Goal: Download file/media

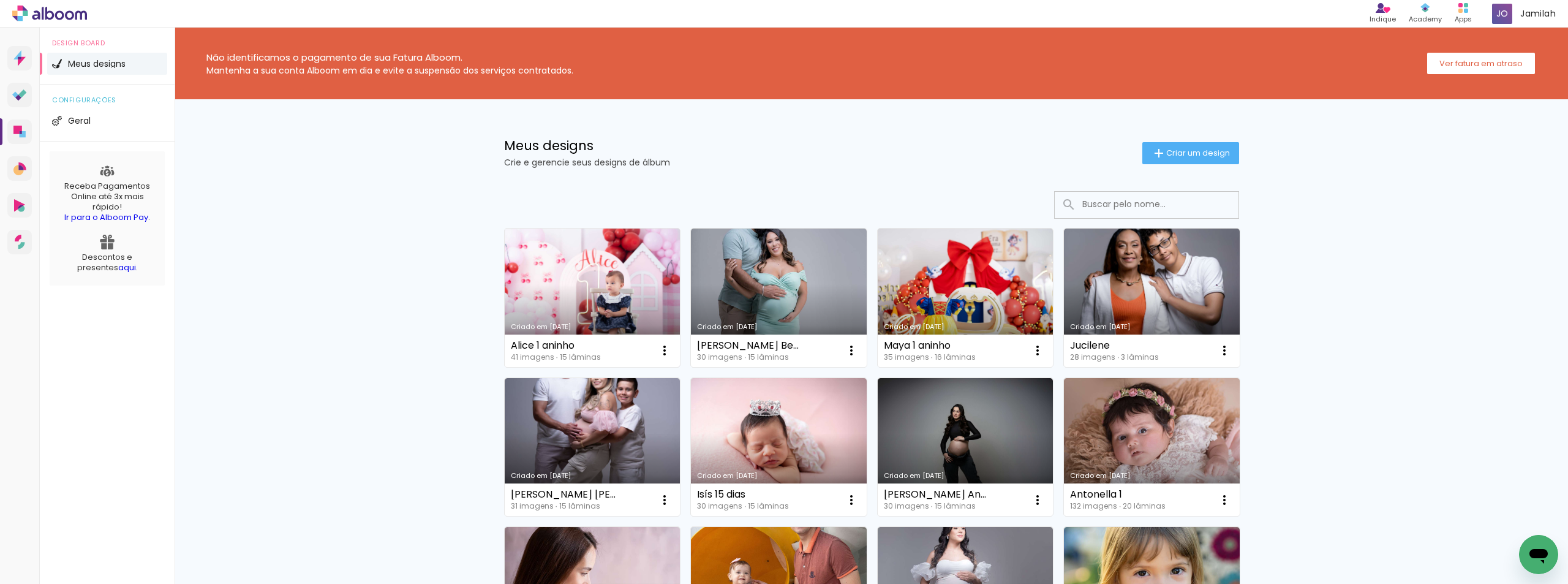
click at [582, 302] on link "Criado em 25/09/25" at bounding box center [593, 297] width 176 height 138
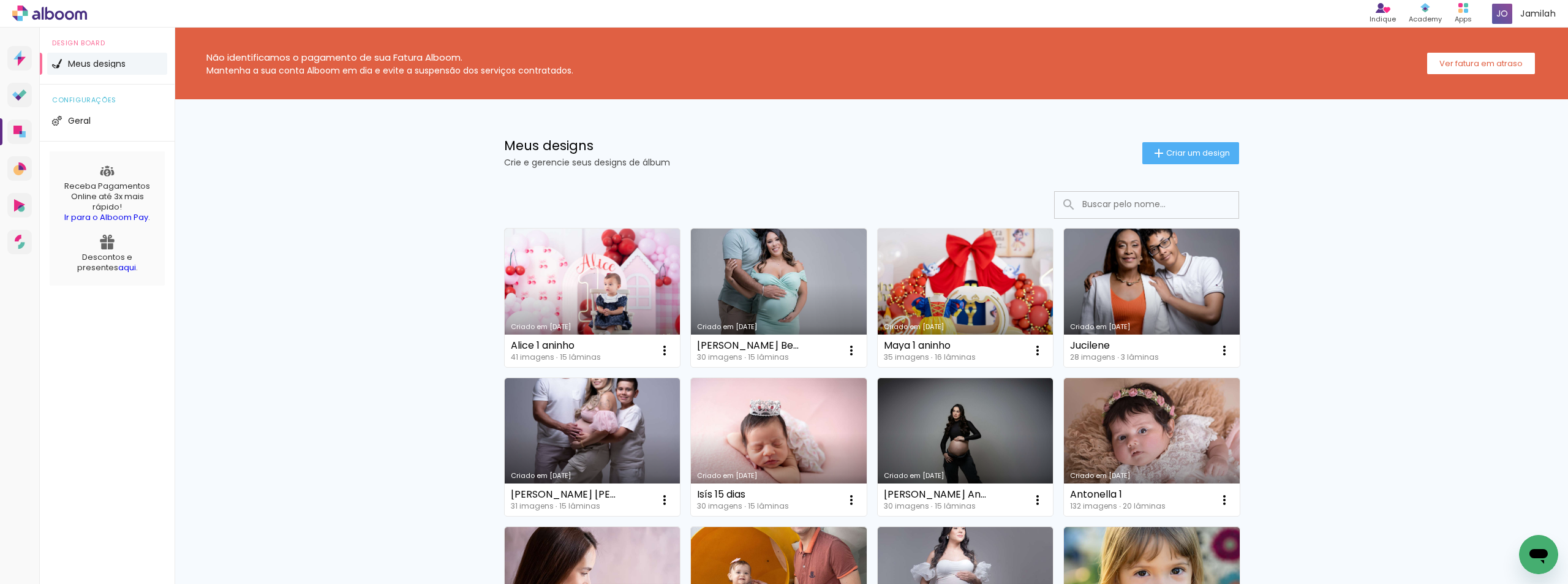
click at [938, 274] on link "Criado em [DATE]" at bounding box center [966, 297] width 176 height 138
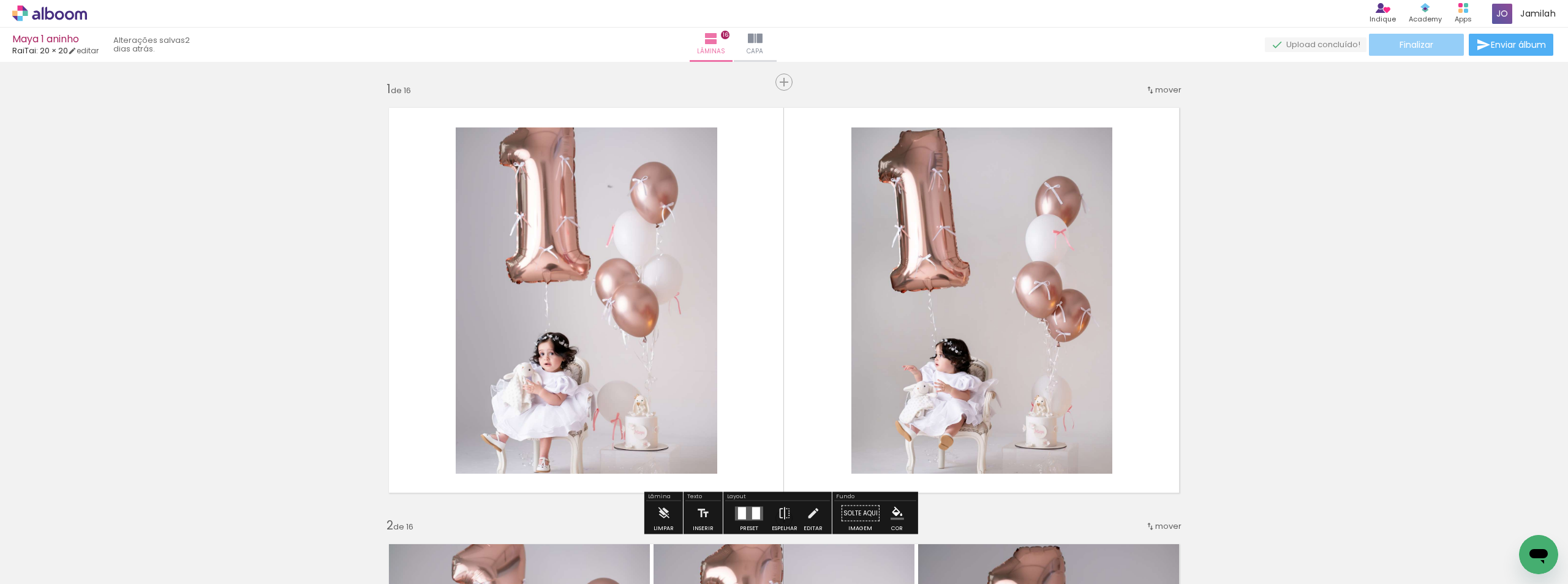
click at [1431, 44] on paper-button "Finalizar" at bounding box center [1416, 44] width 95 height 22
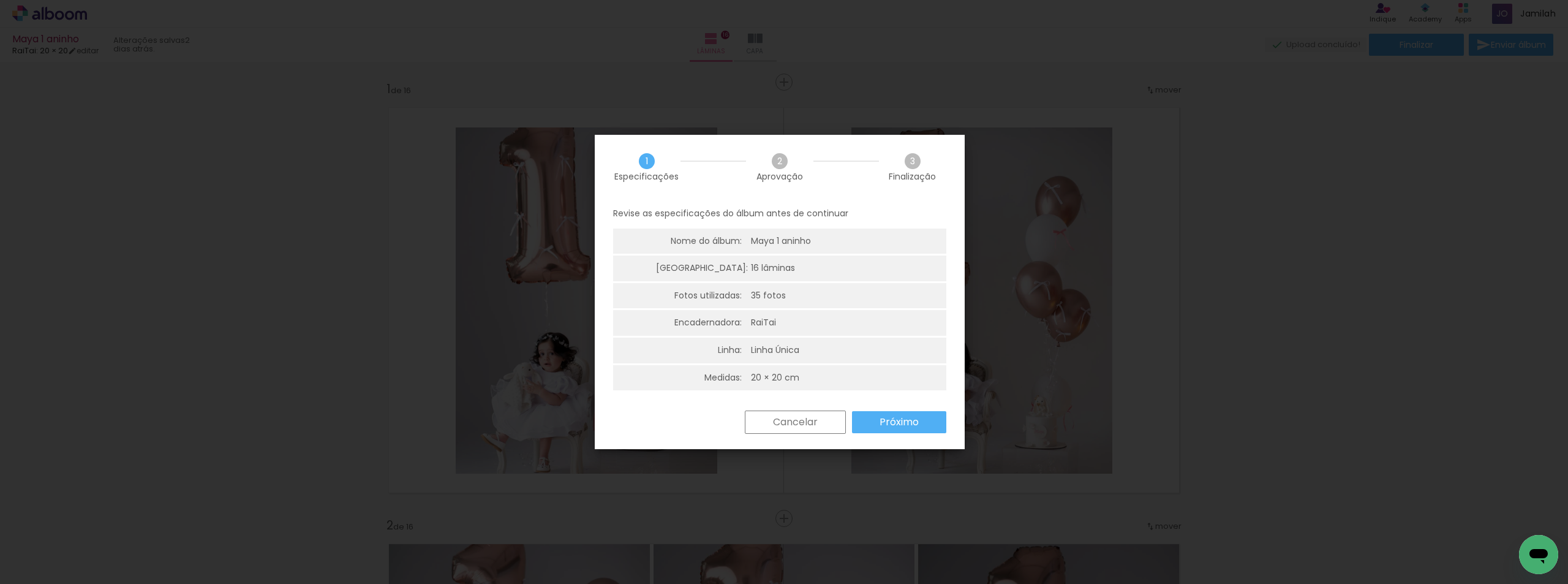
click at [928, 424] on paper-button "Próximo" at bounding box center [899, 422] width 95 height 22
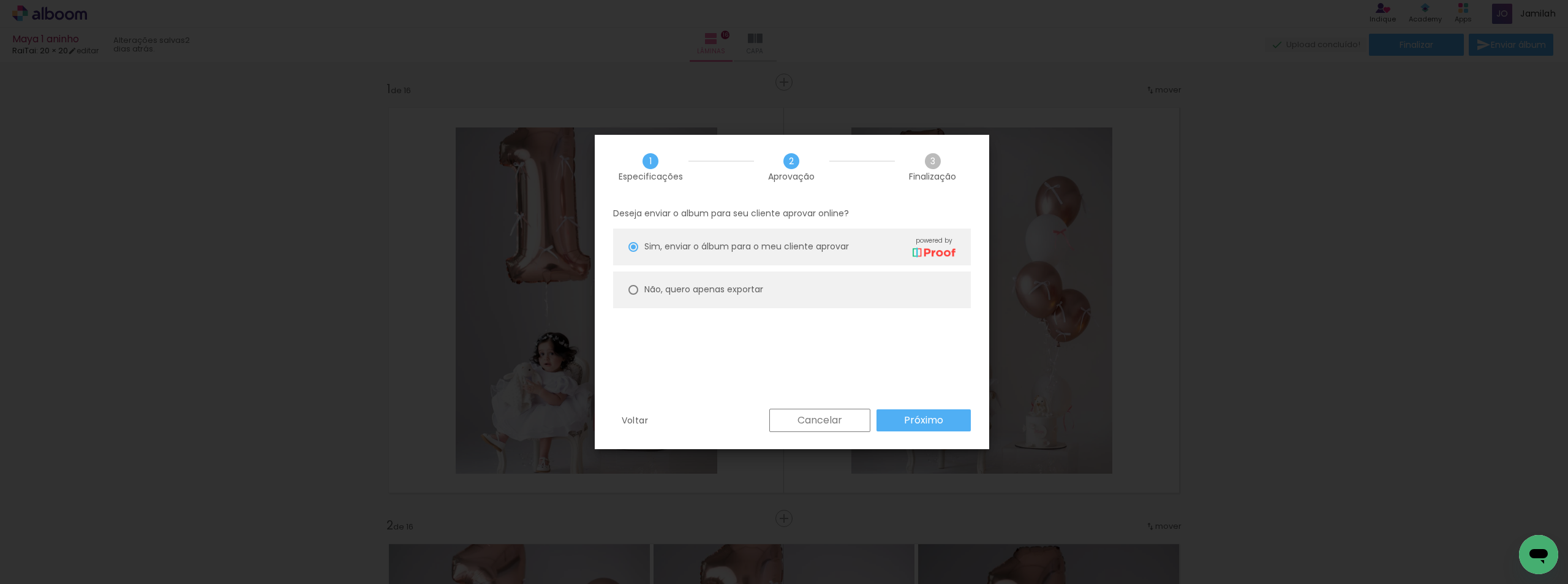
click at [634, 246] on div at bounding box center [634, 247] width 5 height 5
type paper-radio-button "on"
click at [0, 0] on slot "Não, quero apenas exportar" at bounding box center [0, 0] width 0 height 0
type paper-radio-button "on"
click at [926, 410] on paper-button "Próximo" at bounding box center [924, 420] width 95 height 22
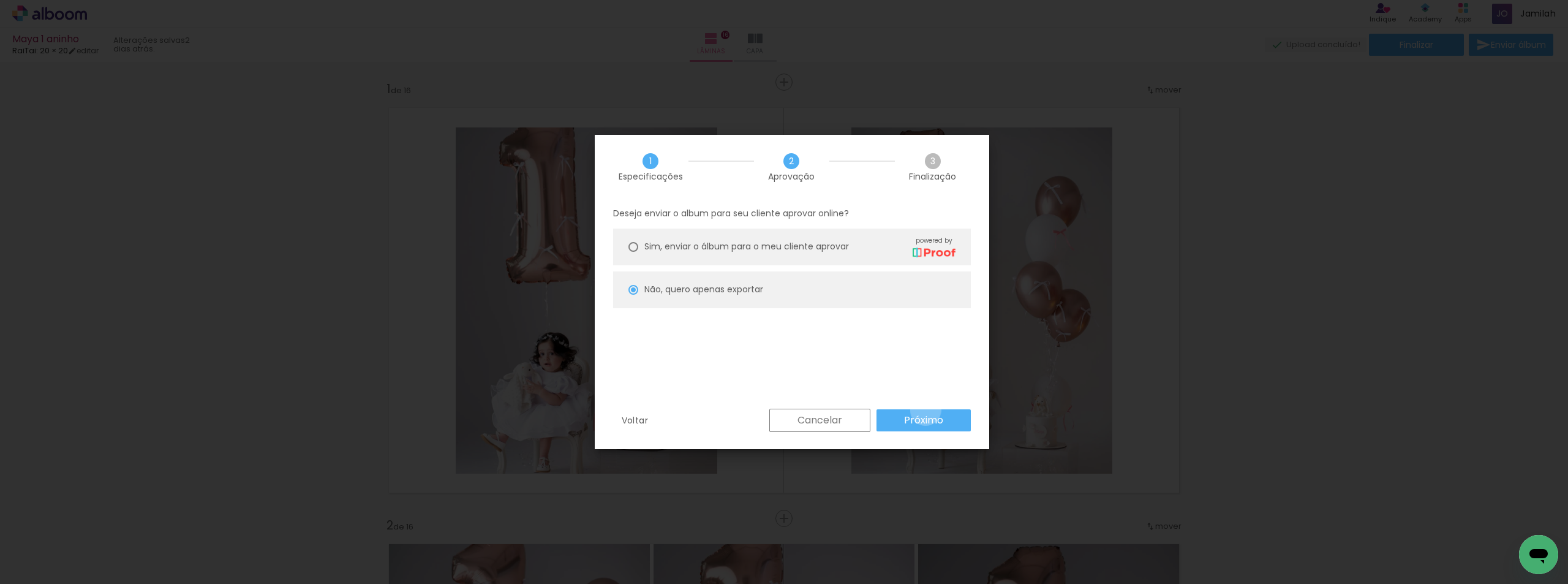
type input "Alta, 300 DPI"
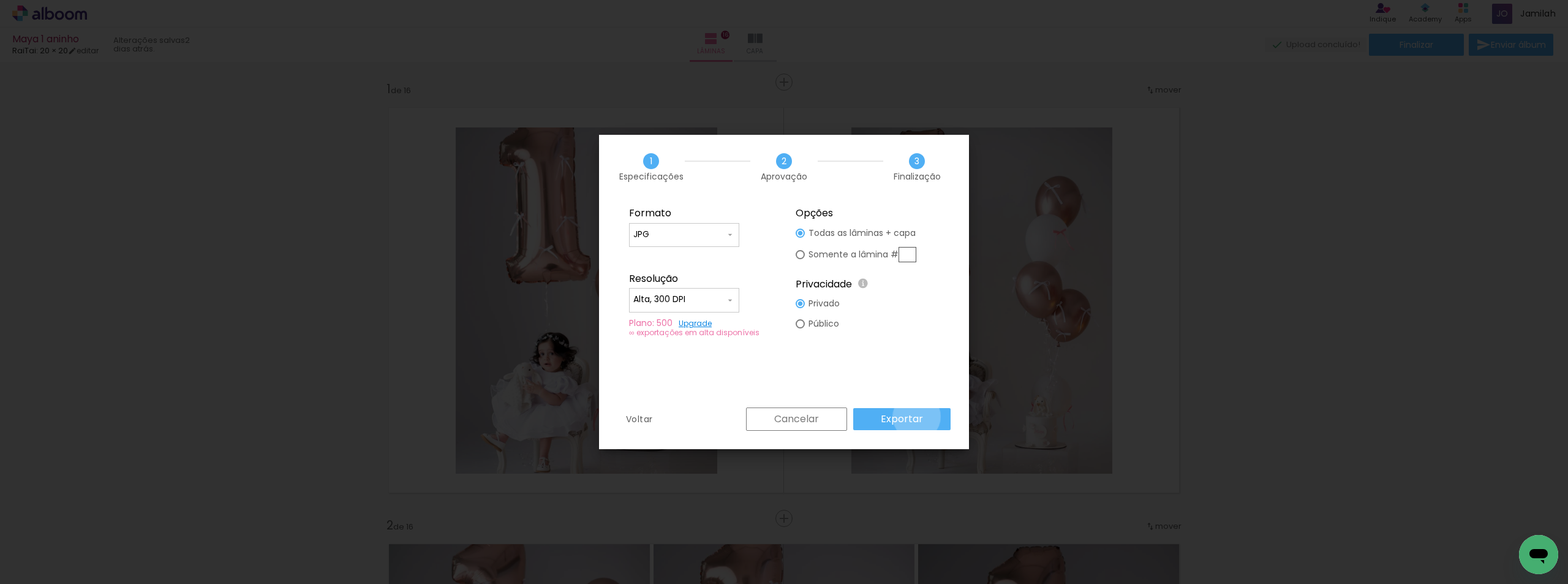
click at [0, 0] on slot "Exportar" at bounding box center [0, 0] width 0 height 0
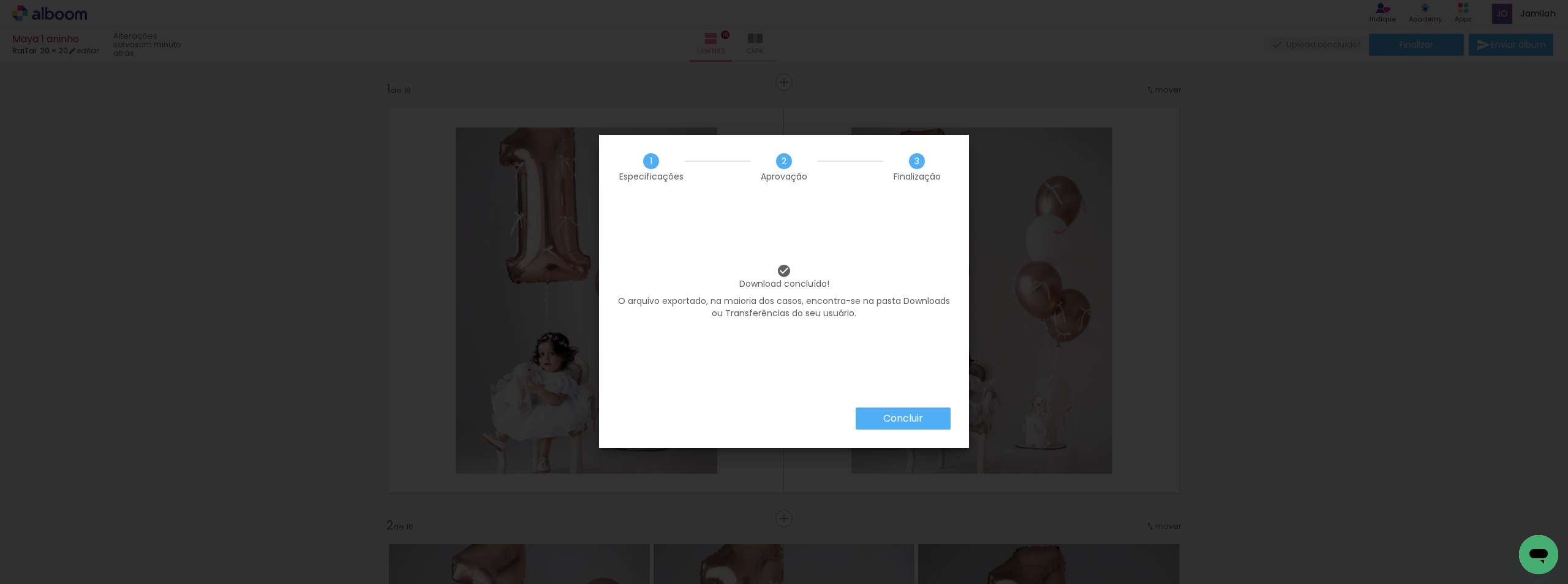
click at [877, 381] on div "Download concluído! O arquivo exportado, na maioria dos casos, encontra-se na p…" at bounding box center [784, 303] width 370 height 209
click at [876, 395] on div "Download concluído! O arquivo exportado, na maioria dos casos, encontra-se na p…" at bounding box center [784, 303] width 370 height 209
click at [876, 430] on div "Concluir" at bounding box center [784, 427] width 370 height 40
click at [871, 418] on paper-button "Concluir" at bounding box center [903, 418] width 95 height 22
